Goal: Task Accomplishment & Management: Complete application form

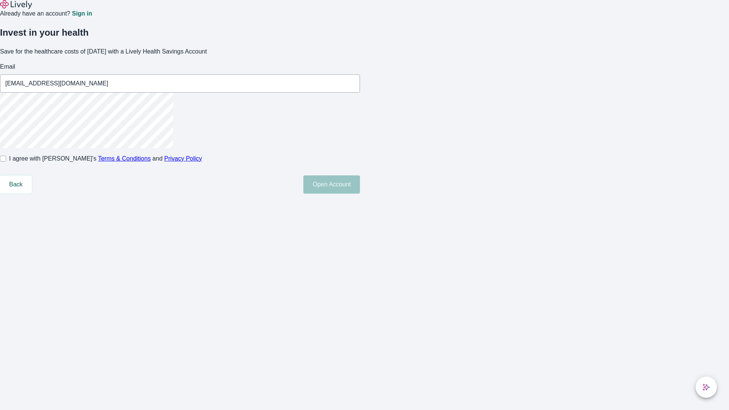
click at [6, 162] on input "I agree with Lively’s Terms & Conditions and Privacy Policy" at bounding box center [3, 159] width 6 height 6
checkbox input "true"
click at [360, 194] on button "Open Account" at bounding box center [331, 184] width 57 height 18
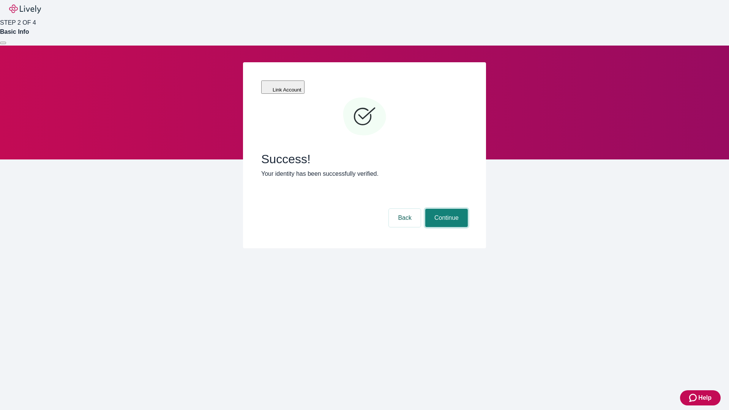
click at [446, 209] on button "Continue" at bounding box center [446, 218] width 43 height 18
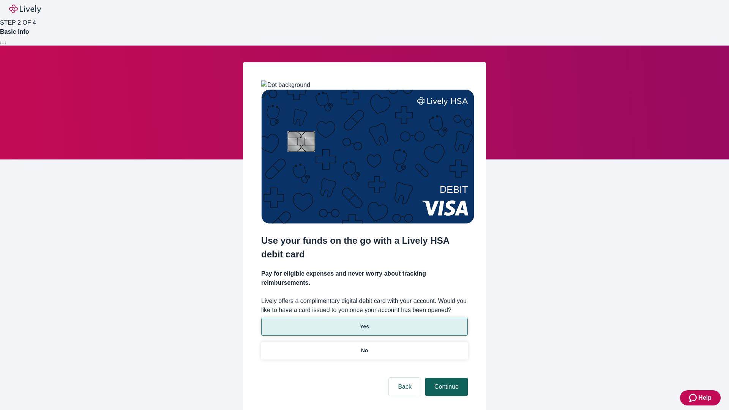
click at [364, 323] on p "Yes" at bounding box center [364, 327] width 9 height 8
click at [446, 378] on button "Continue" at bounding box center [446, 387] width 43 height 18
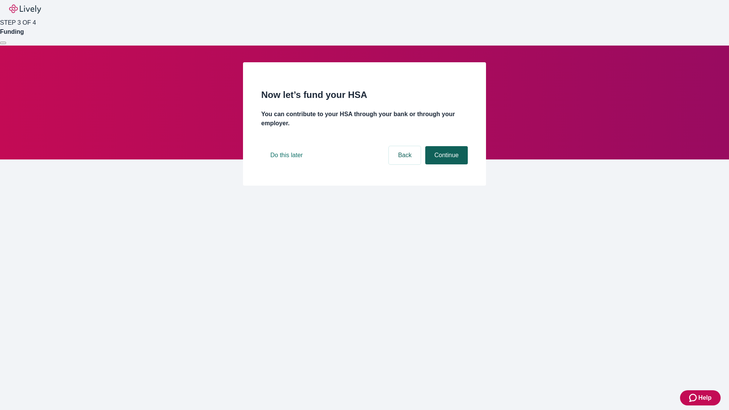
click at [446, 164] on button "Continue" at bounding box center [446, 155] width 43 height 18
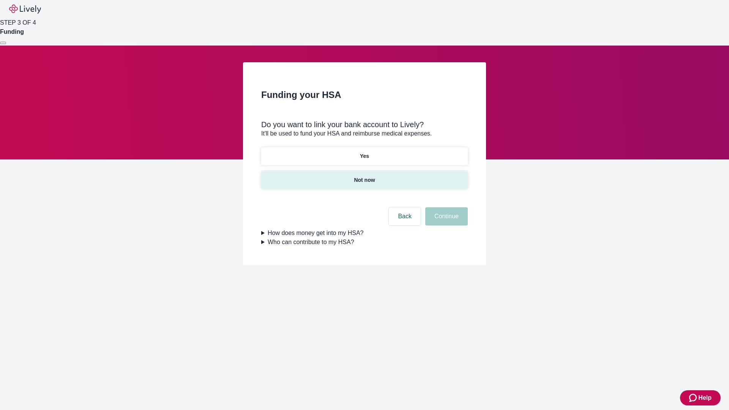
click at [364, 176] on p "Not now" at bounding box center [364, 180] width 21 height 8
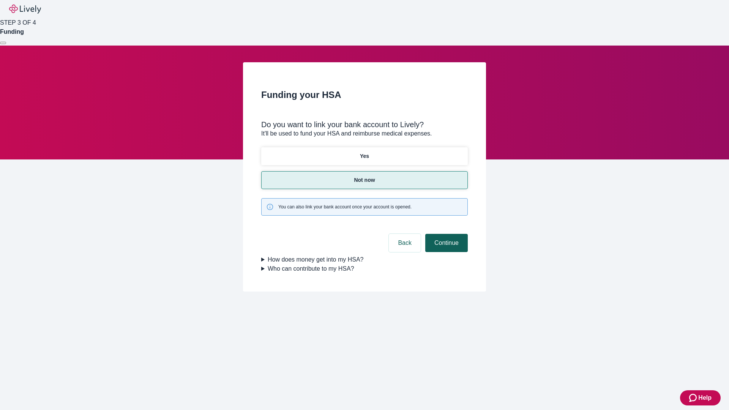
click at [446, 234] on button "Continue" at bounding box center [446, 243] width 43 height 18
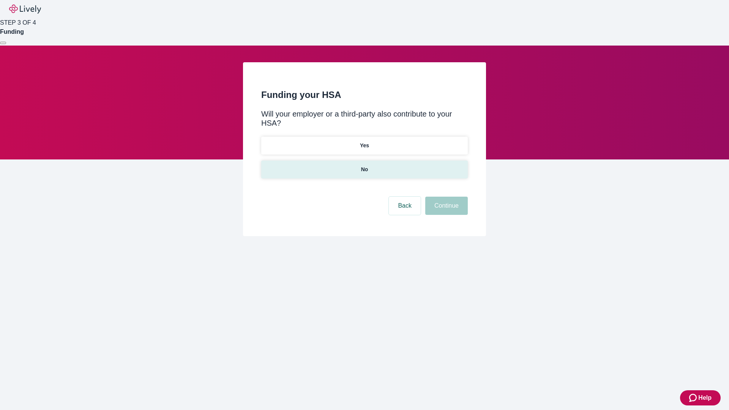
click at [364, 166] on p "No" at bounding box center [364, 170] width 7 height 8
click at [446, 197] on button "Continue" at bounding box center [446, 206] width 43 height 18
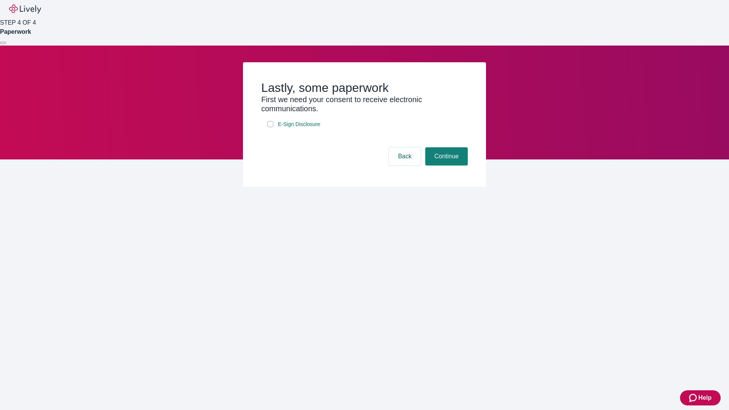
click at [270, 127] on input "E-Sign Disclosure" at bounding box center [270, 124] width 6 height 6
checkbox input "true"
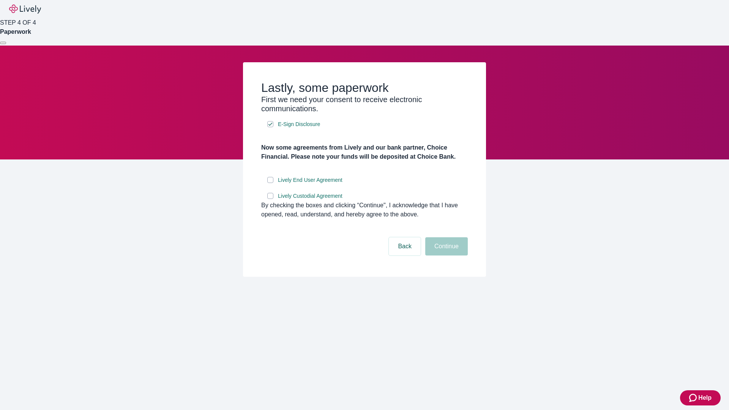
click at [270, 183] on input "Lively End User Agreement" at bounding box center [270, 180] width 6 height 6
checkbox input "true"
click at [270, 199] on input "Lively Custodial Agreement" at bounding box center [270, 196] width 6 height 6
checkbox input "true"
click at [446, 256] on button "Continue" at bounding box center [446, 246] width 43 height 18
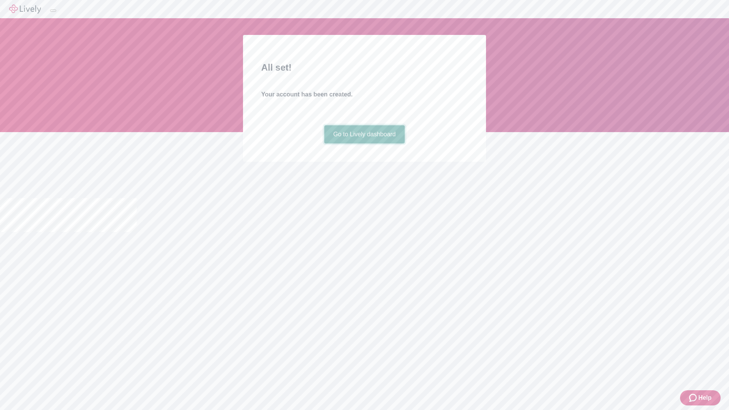
click at [364, 144] on link "Go to Lively dashboard" at bounding box center [364, 134] width 81 height 18
